Goal: Information Seeking & Learning: Learn about a topic

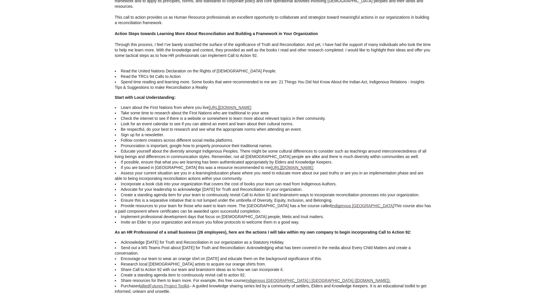
scroll to position [834, 0]
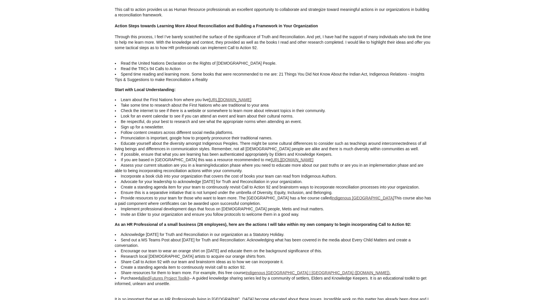
click at [256, 103] on li "Learn about the First Nations from where you live [URL][DOMAIN_NAME]" at bounding box center [273, 100] width 317 height 5
drag, startPoint x: 253, startPoint y: 107, endPoint x: 120, endPoint y: 109, distance: 132.7
click at [120, 103] on li "Learn about the First Nations from where you live [URL][DOMAIN_NAME]" at bounding box center [273, 100] width 317 height 5
copy span "Learn about the First Nations from where you live [URL][DOMAIN_NAME]"
click at [203, 113] on span "Check the internet to see if there is a website or somewhere to learn more abou…" at bounding box center [223, 110] width 205 height 5
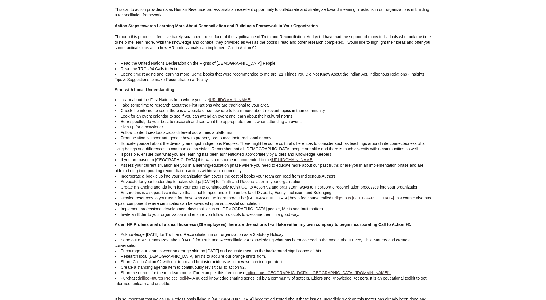
click at [236, 102] on link "[URL][DOMAIN_NAME]" at bounding box center [230, 100] width 43 height 5
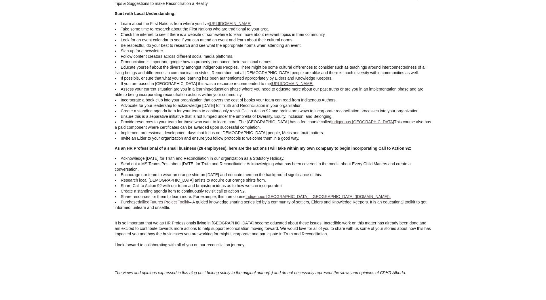
scroll to position [921, 0]
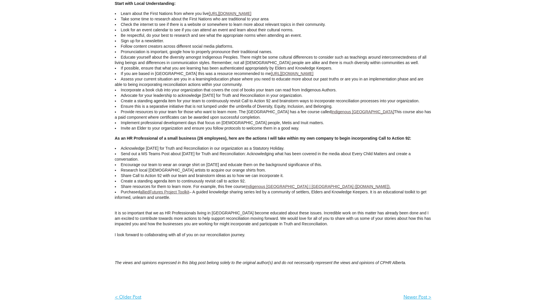
click at [229, 54] on span "Pronunciation is important, google how to properly pronounce their traditional …" at bounding box center [197, 51] width 152 height 5
click at [246, 54] on span "Pronunciation is important, google how to properly pronounce their traditional …" at bounding box center [197, 51] width 152 height 5
drag, startPoint x: 272, startPoint y: 58, endPoint x: 121, endPoint y: 60, distance: 151.9
click at [121, 55] on li "Pronunciation is important, google how to properly pronounce their traditional …" at bounding box center [273, 51] width 317 height 5
copy span "Pronunciation is important, google how to properly pronounce their traditional …"
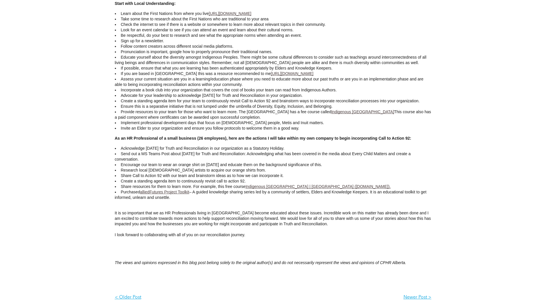
click at [242, 92] on span "Incorporate a book club into your organization that covers the cost of books yo…" at bounding box center [229, 90] width 216 height 5
click at [233, 70] on span "If possible, ensure that what you are learning has been authenticated appropria…" at bounding box center [226, 68] width 211 height 5
click at [190, 70] on span "If possible, ensure that what you are learning has been authenticated appropria…" at bounding box center [226, 68] width 211 height 5
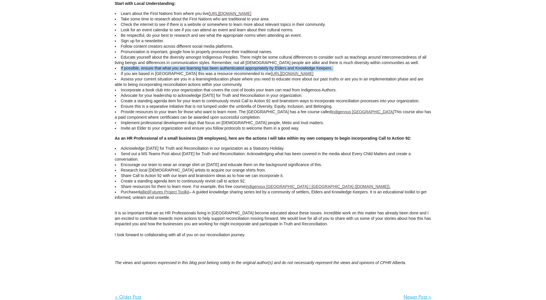
copy ul "If possible, ensure that what you are learning has been authenticated appropria…"
